Goal: Information Seeking & Learning: Check status

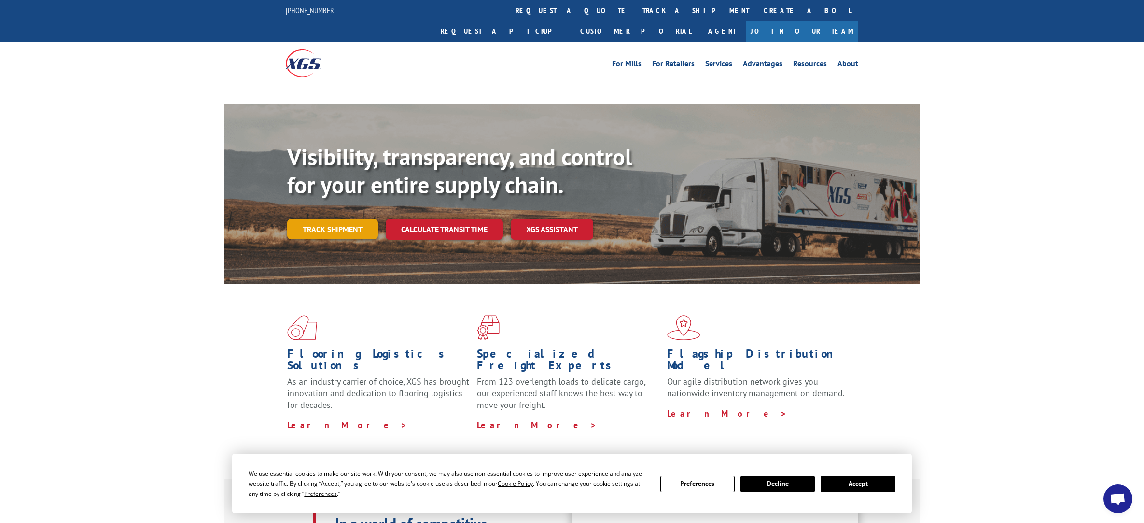
click at [331, 219] on link "Track shipment" at bounding box center [332, 229] width 91 height 20
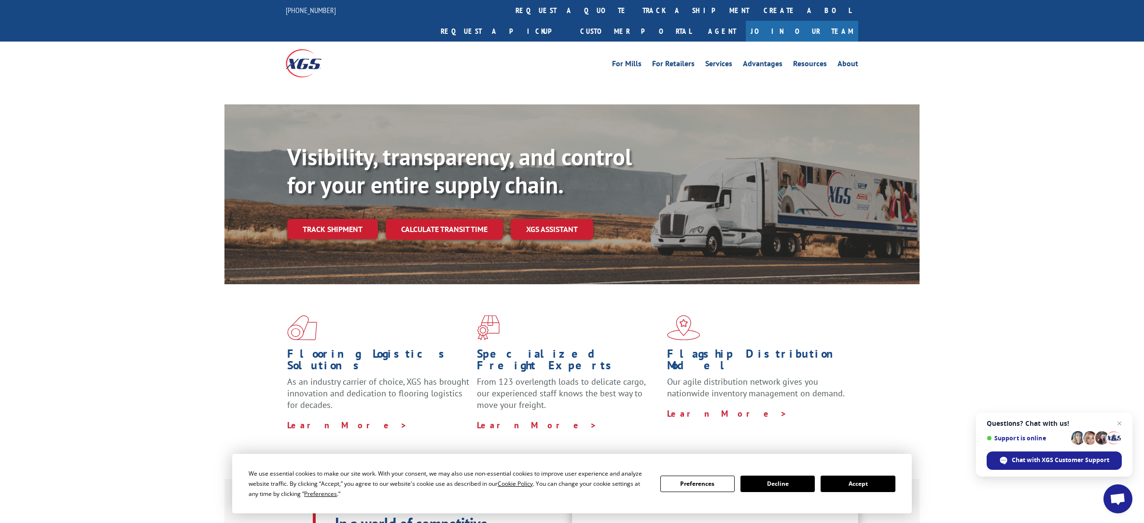
click at [860, 482] on button "Accept" at bounding box center [858, 483] width 74 height 16
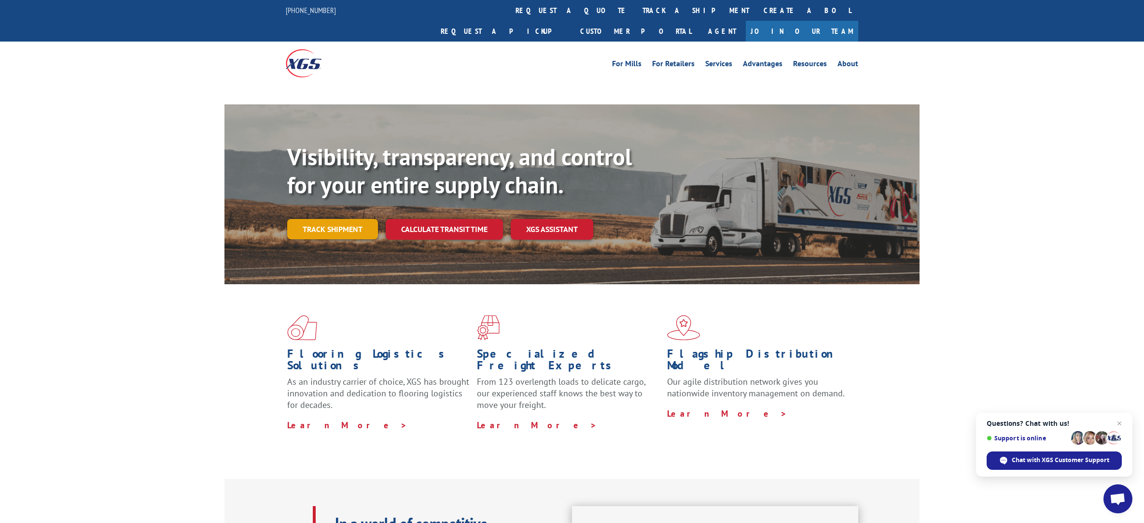
click at [352, 219] on link "Track shipment" at bounding box center [332, 229] width 91 height 20
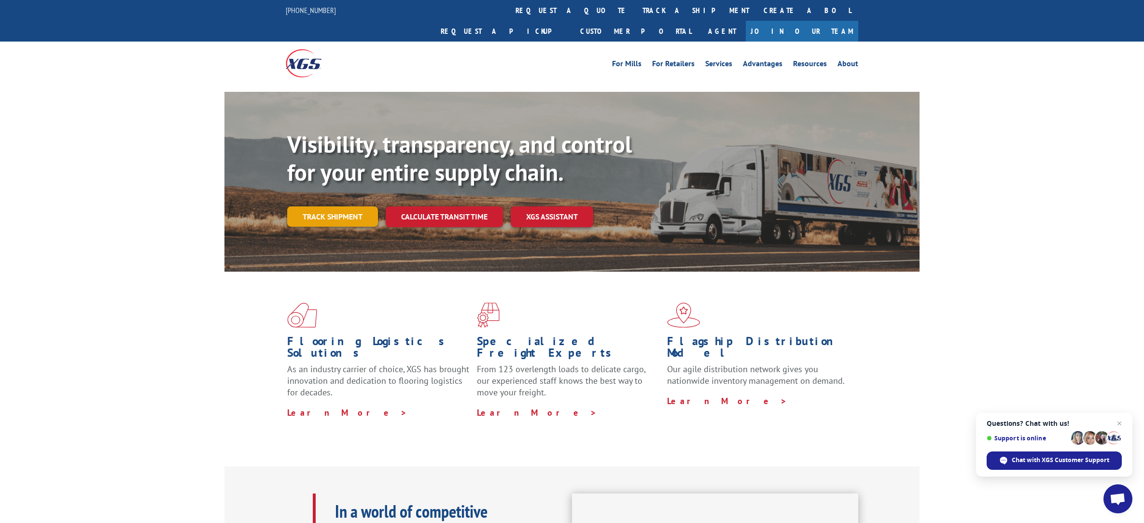
click at [330, 206] on link "Track shipment" at bounding box center [332, 216] width 91 height 20
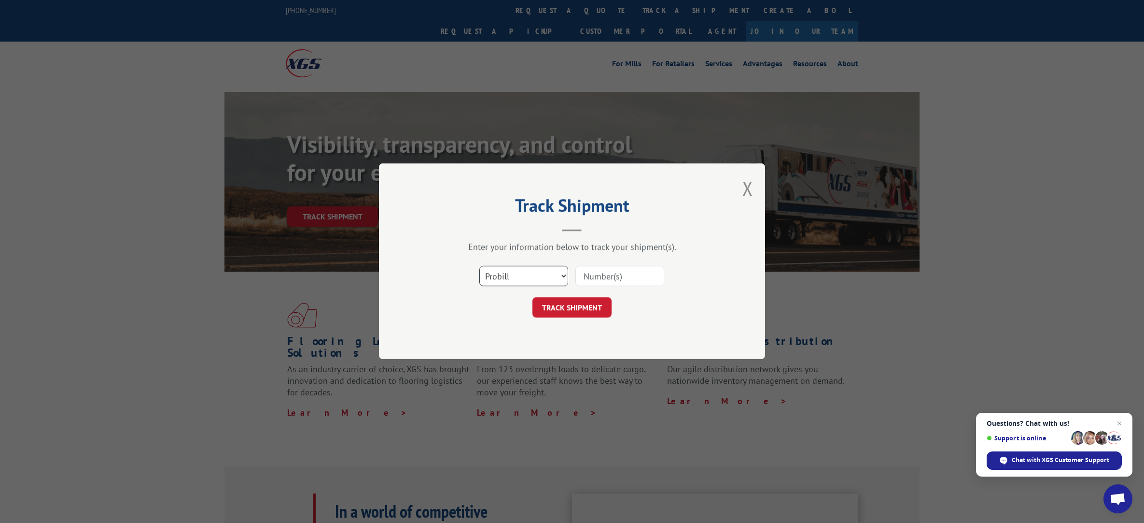
click at [562, 274] on select "Select category... Probill BOL PO" at bounding box center [524, 276] width 89 height 20
select select "bol"
click at [480, 266] on select "Select category... Probill BOL PO" at bounding box center [524, 276] width 89 height 20
click at [597, 279] on input at bounding box center [620, 276] width 89 height 20
type input "2855399"
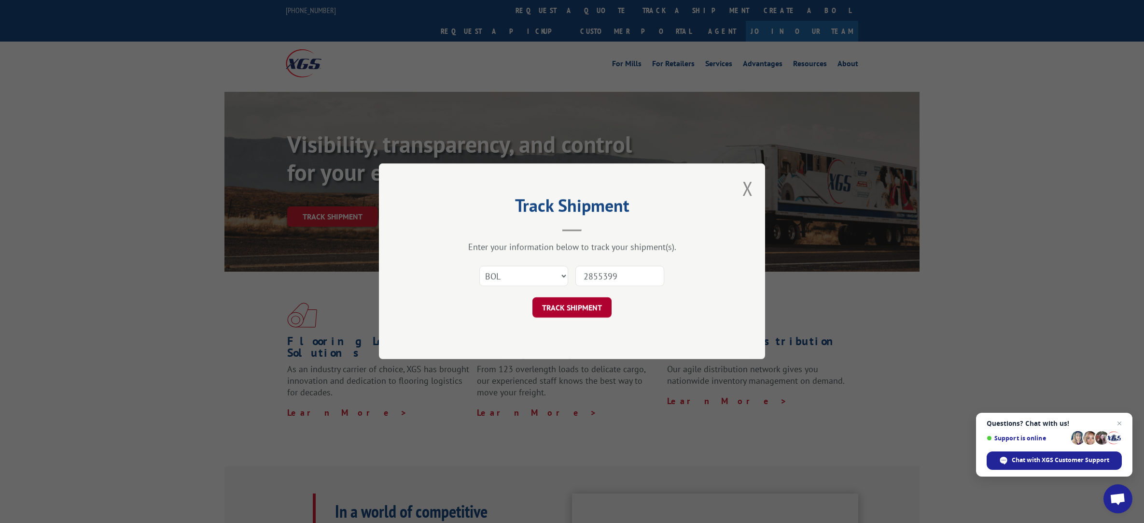
click at [560, 306] on button "TRACK SHIPMENT" at bounding box center [572, 307] width 79 height 20
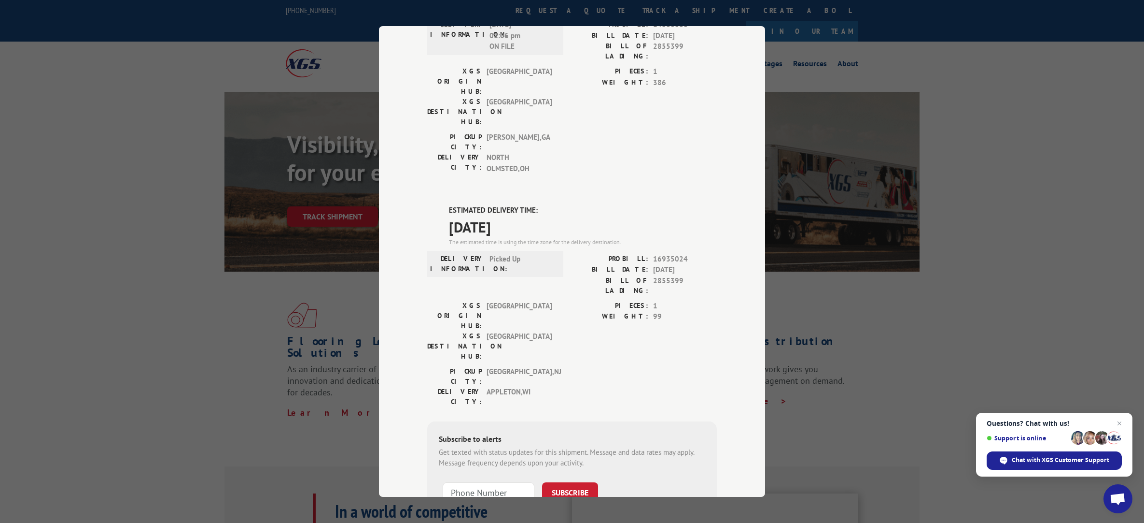
scroll to position [133, 0]
